Goal: Entertainment & Leisure: Consume media (video, audio)

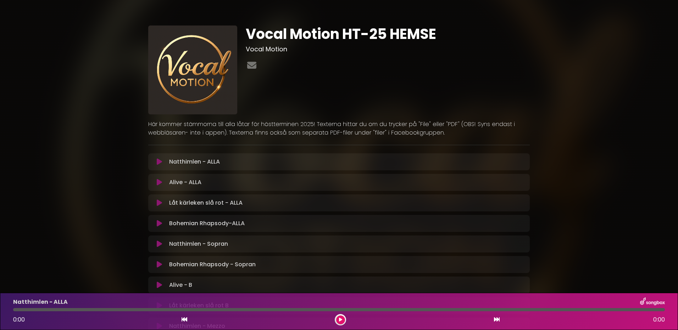
click at [157, 162] on icon at bounding box center [159, 161] width 5 height 7
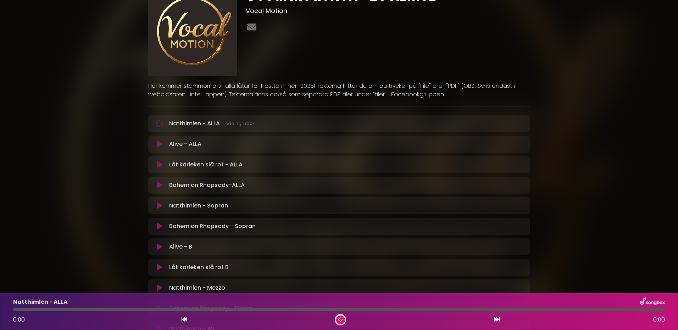
scroll to position [35, 0]
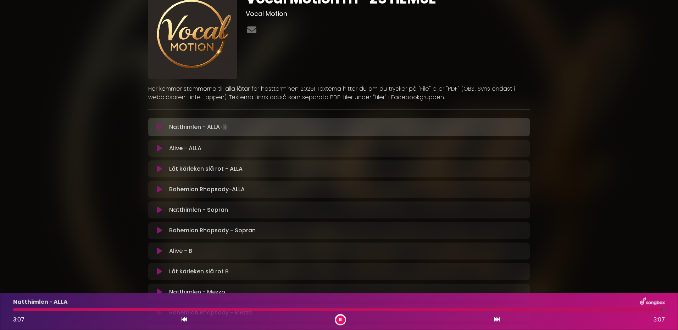
click at [158, 252] on icon at bounding box center [159, 251] width 5 height 7
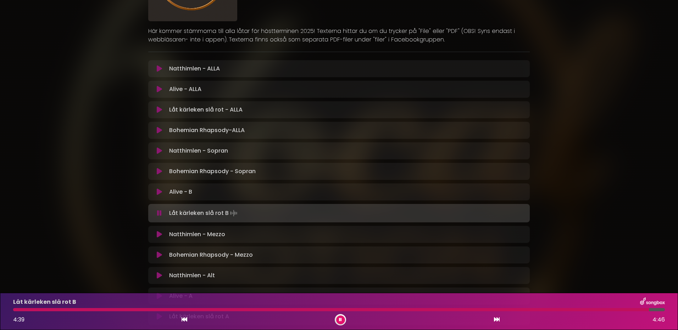
scroll to position [83, 0]
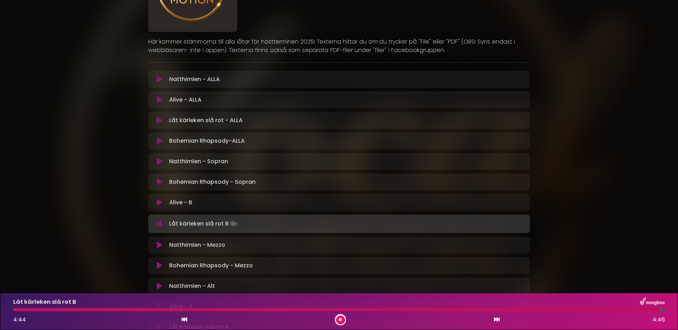
click at [157, 183] on icon at bounding box center [159, 182] width 5 height 7
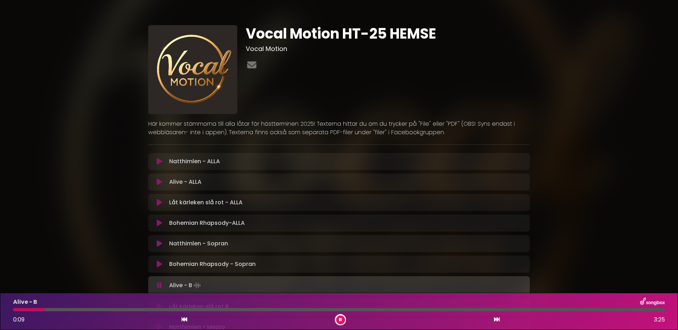
scroll to position [0, 0]
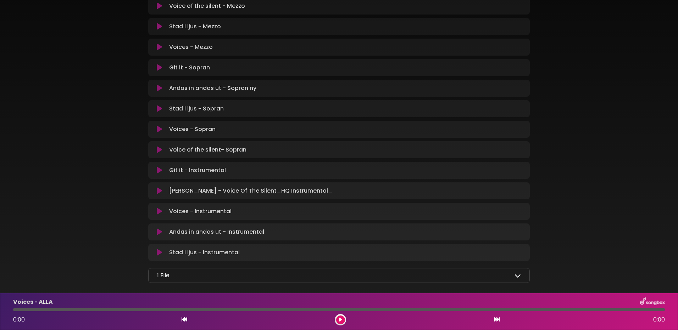
scroll to position [390, 0]
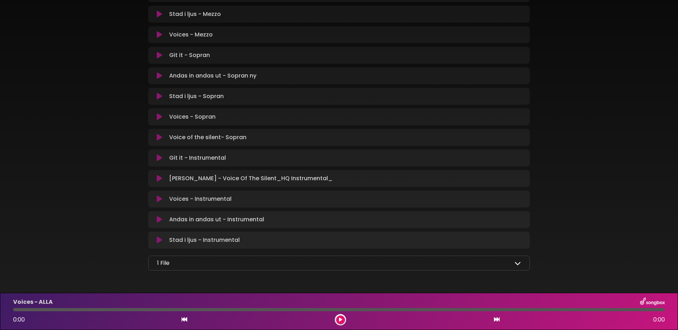
click at [516, 263] on icon at bounding box center [517, 263] width 6 height 6
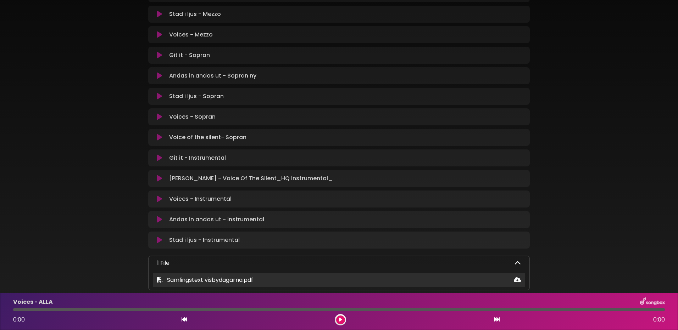
click at [158, 278] on icon at bounding box center [160, 280] width 6 height 6
click at [518, 281] on icon at bounding box center [517, 280] width 7 height 6
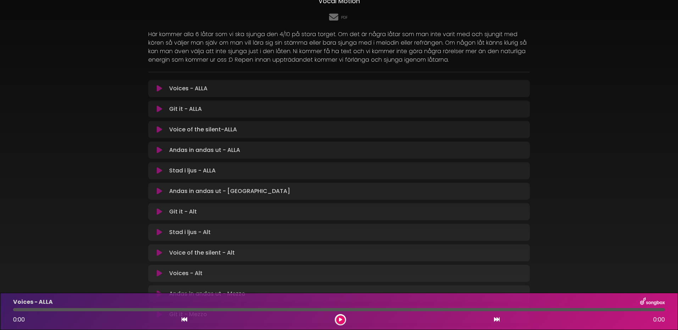
scroll to position [43, 0]
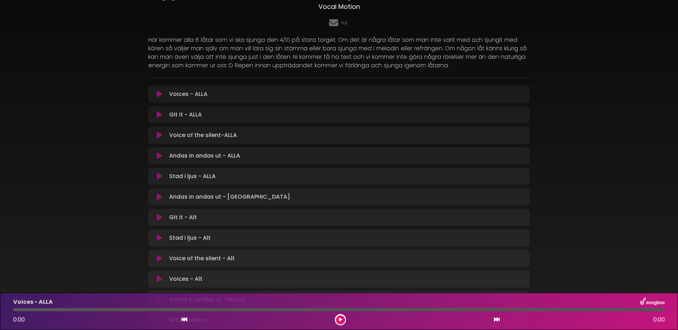
click at [160, 95] on icon at bounding box center [159, 94] width 5 height 7
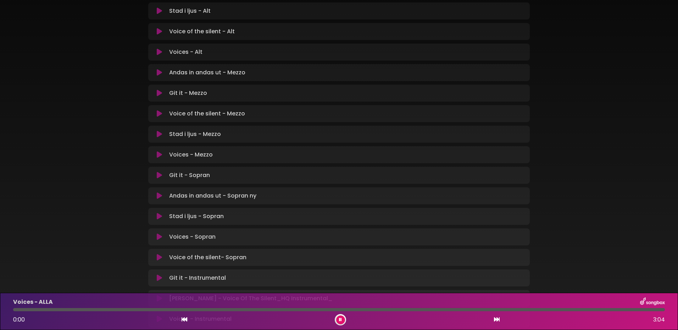
scroll to position [284, 0]
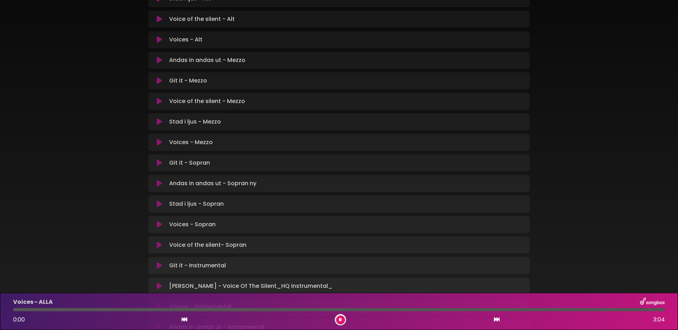
click at [159, 227] on icon at bounding box center [159, 224] width 5 height 7
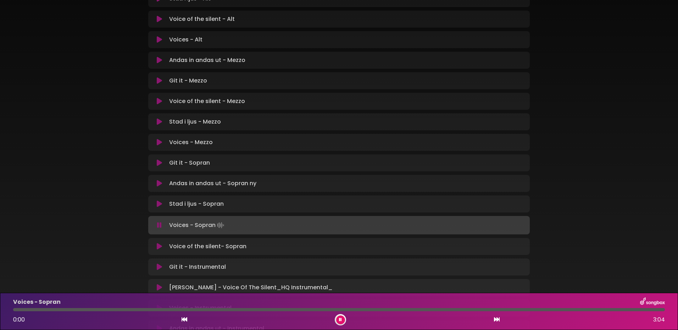
click at [160, 225] on icon at bounding box center [159, 225] width 5 height 7
click at [157, 249] on icon at bounding box center [159, 246] width 5 height 7
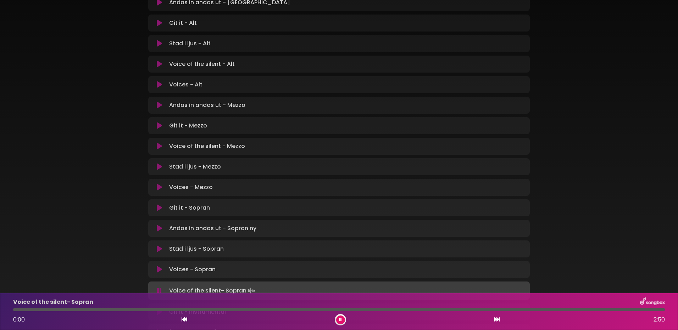
scroll to position [248, 0]
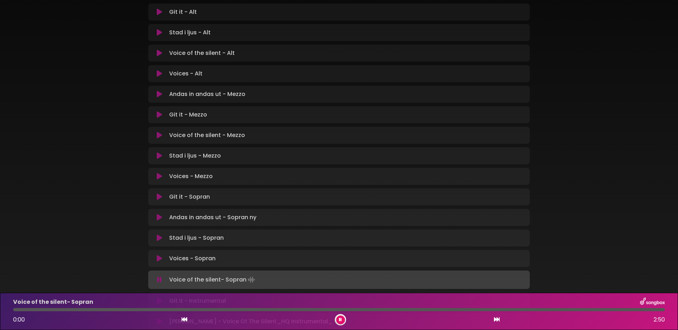
click at [157, 217] on icon at bounding box center [159, 217] width 5 height 7
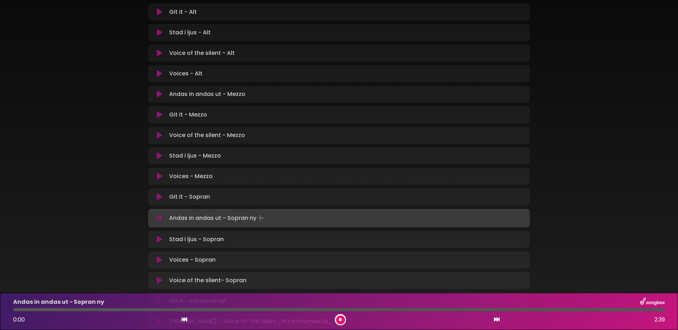
click at [159, 218] on icon at bounding box center [159, 218] width 5 height 7
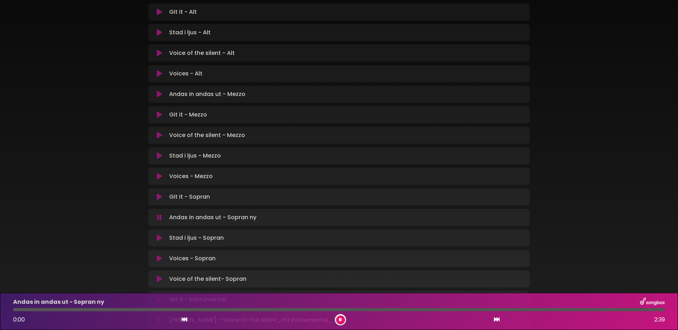
click at [158, 216] on icon at bounding box center [159, 217] width 5 height 7
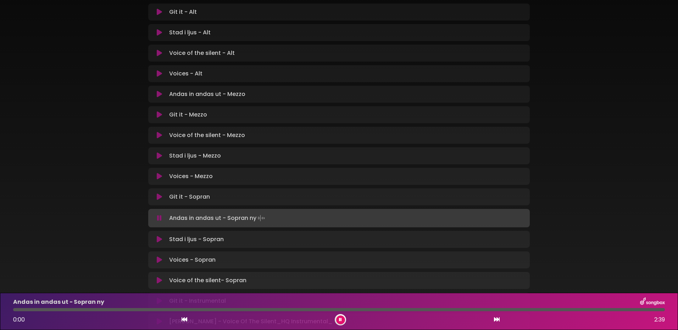
click at [158, 240] on icon at bounding box center [159, 239] width 5 height 7
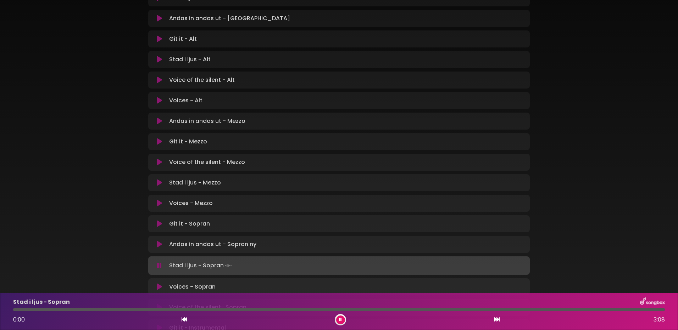
scroll to position [0, 0]
